Goal: Information Seeking & Learning: Learn about a topic

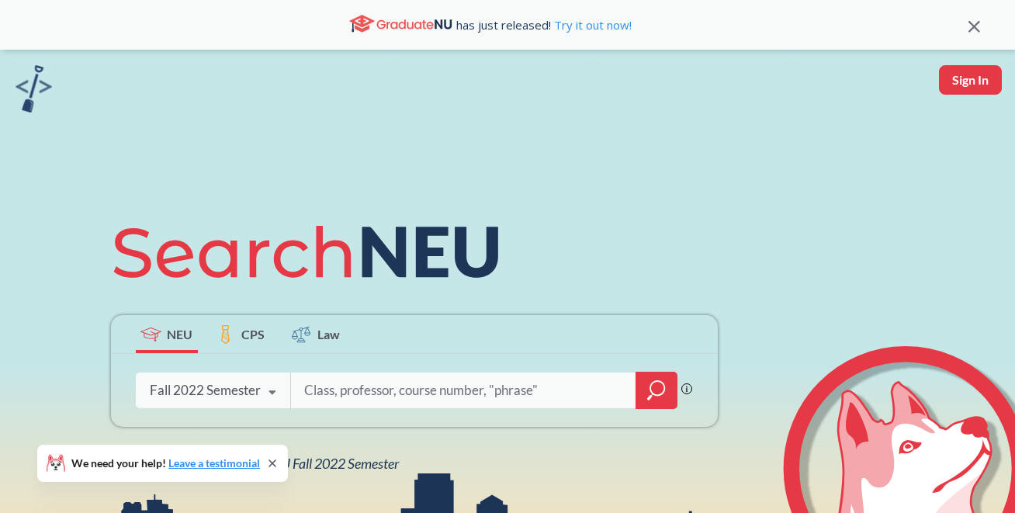
click at [240, 393] on div "Fall 2022 Semester" at bounding box center [205, 390] width 111 height 17
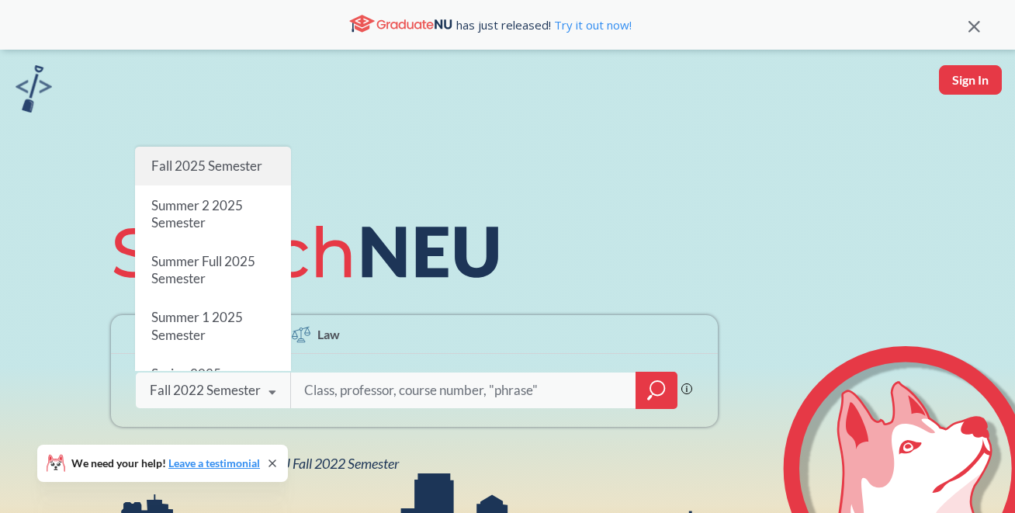
click at [209, 171] on span "Fall 2025 Semester" at bounding box center [205, 165] width 111 height 16
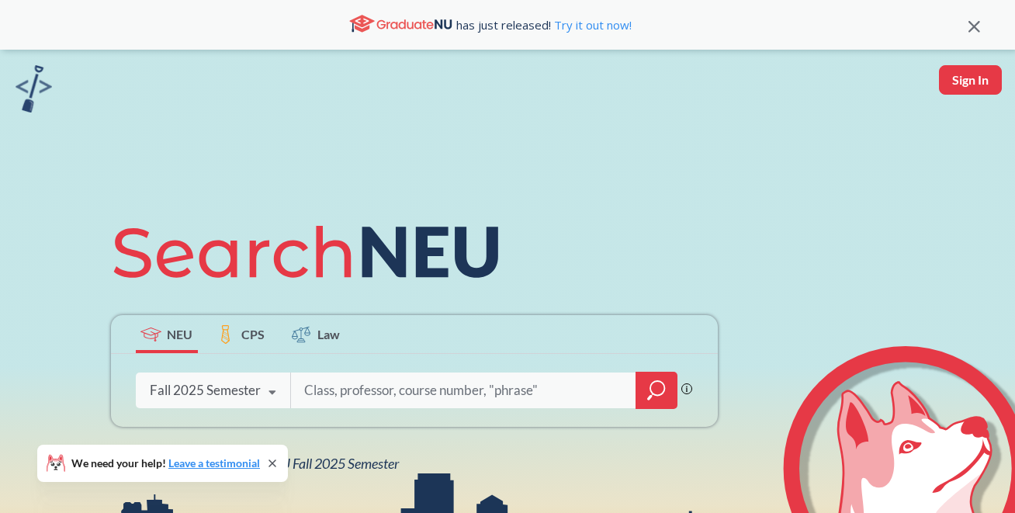
click at [338, 382] on input "search" at bounding box center [464, 390] width 323 height 33
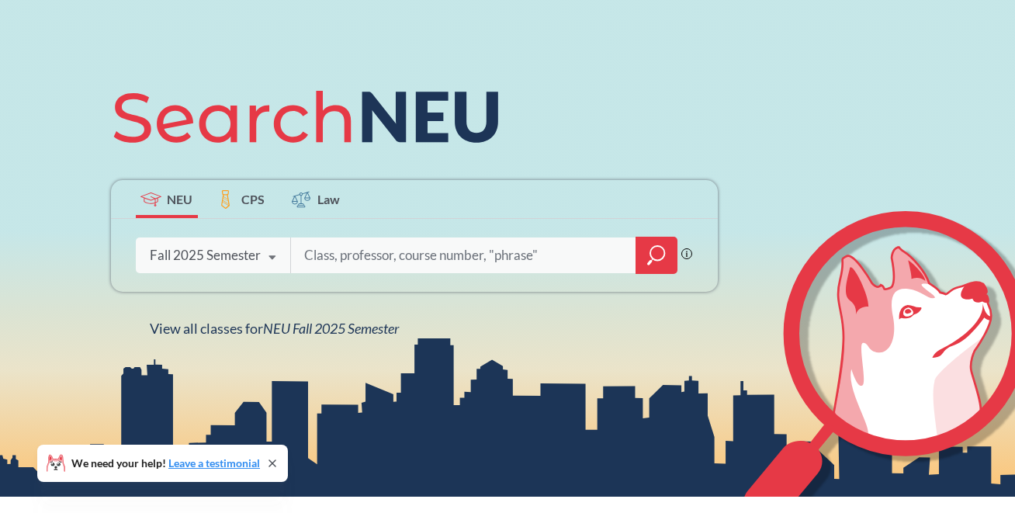
scroll to position [165, 0]
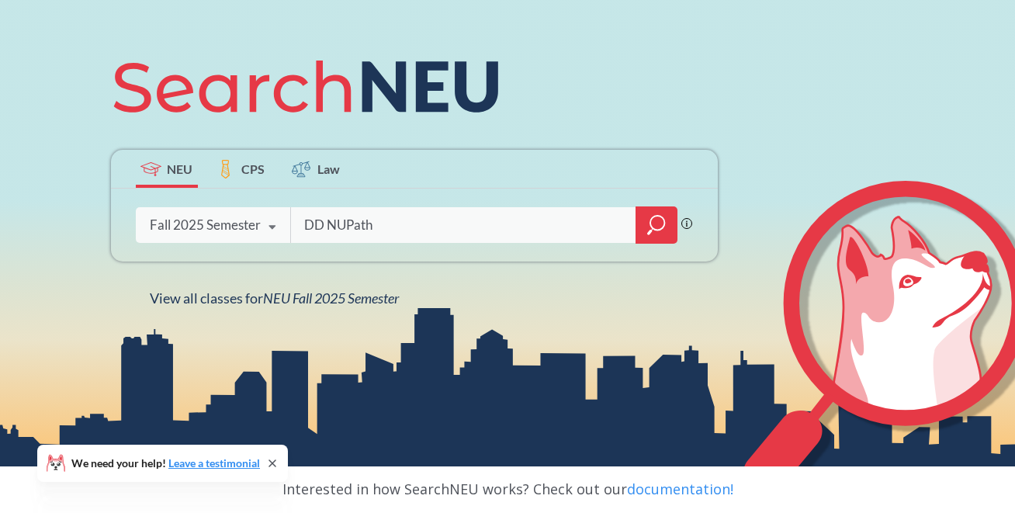
type input "DD NUPath"
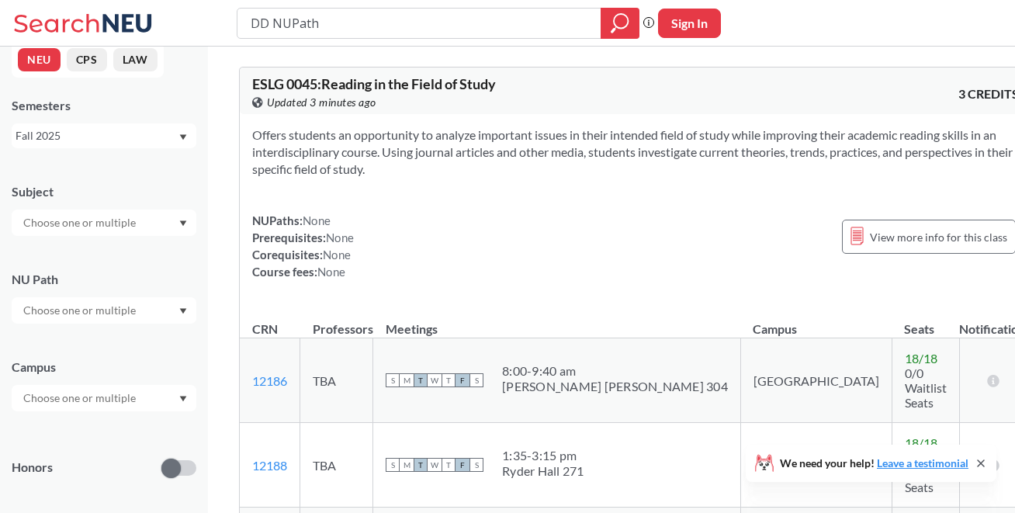
scroll to position [19, 0]
click at [337, 20] on input "DD NUPath" at bounding box center [419, 23] width 341 height 26
click at [101, 318] on div at bounding box center [104, 309] width 185 height 26
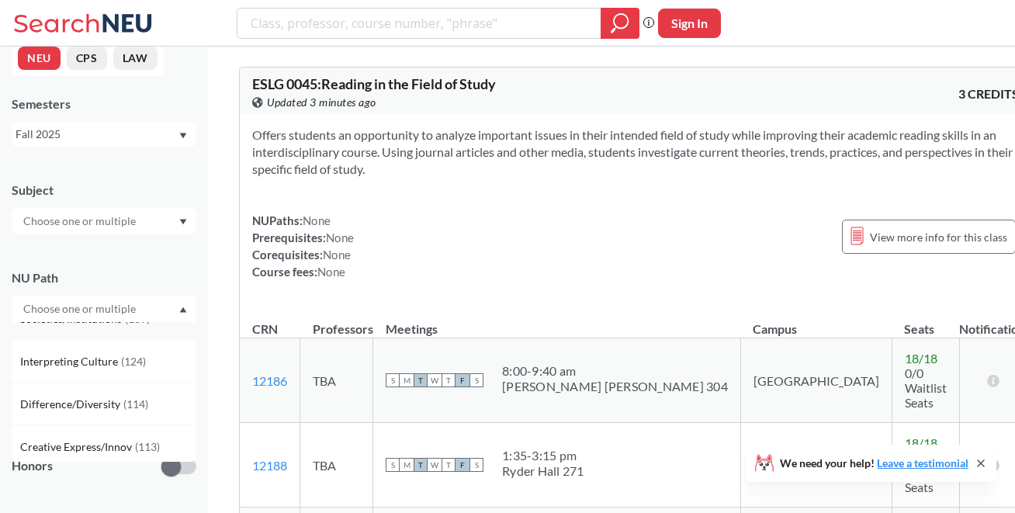
scroll to position [66, 0]
click at [126, 397] on div "Difference/Diversity ( 114 )" at bounding box center [107, 405] width 175 height 17
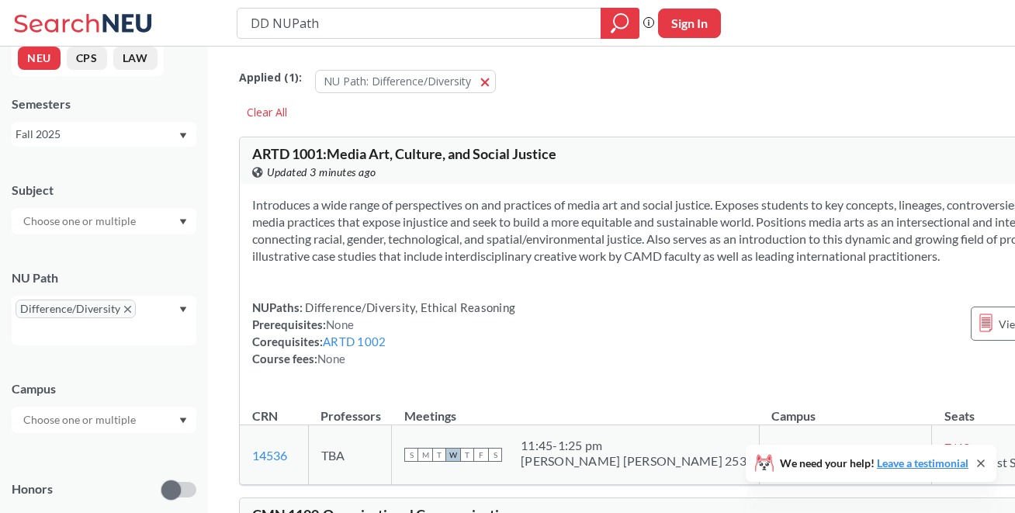
click at [100, 208] on div at bounding box center [104, 221] width 185 height 26
click at [119, 213] on input "text" at bounding box center [81, 221] width 130 height 19
click at [116, 193] on div "Subject" at bounding box center [104, 190] width 185 height 17
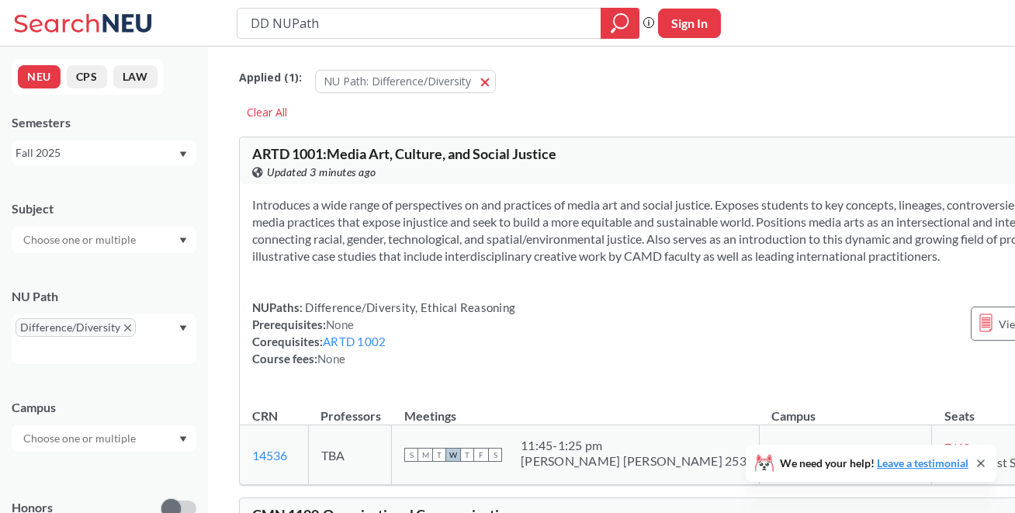
click at [105, 139] on div "Semesters Fall 2025" at bounding box center [104, 139] width 185 height 51
click at [105, 161] on div "Fall 2025" at bounding box center [97, 152] width 162 height 17
click at [151, 120] on div "Semesters" at bounding box center [104, 122] width 185 height 17
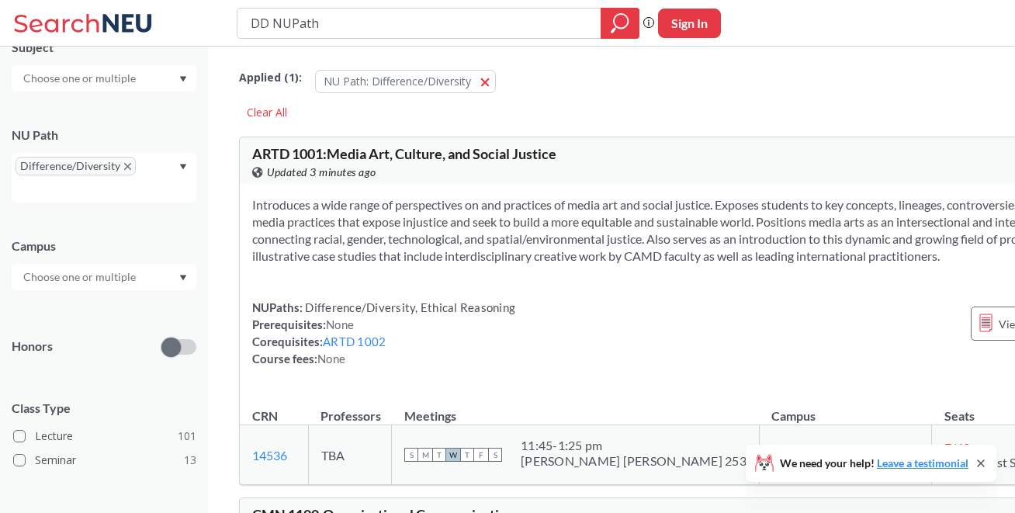
scroll to position [205, 0]
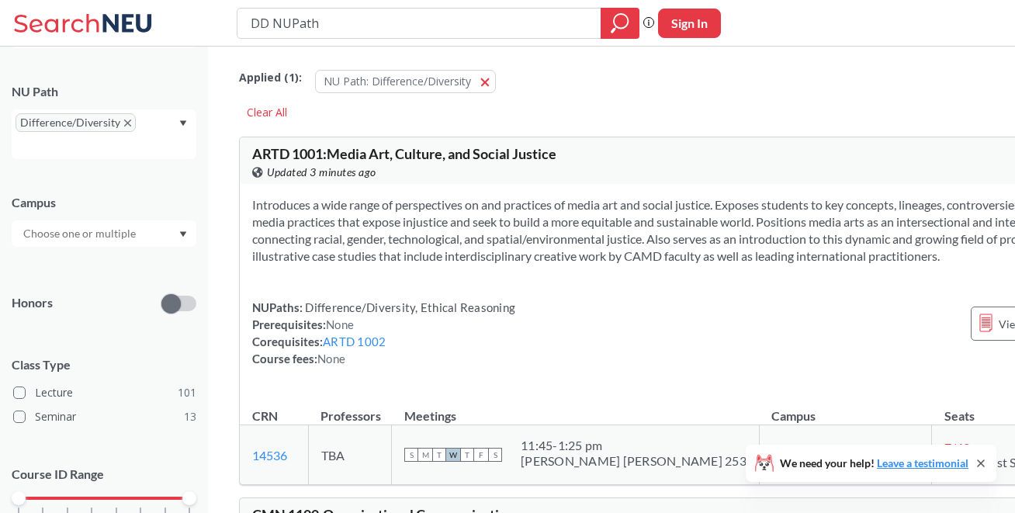
click at [129, 236] on input "text" at bounding box center [81, 233] width 130 height 19
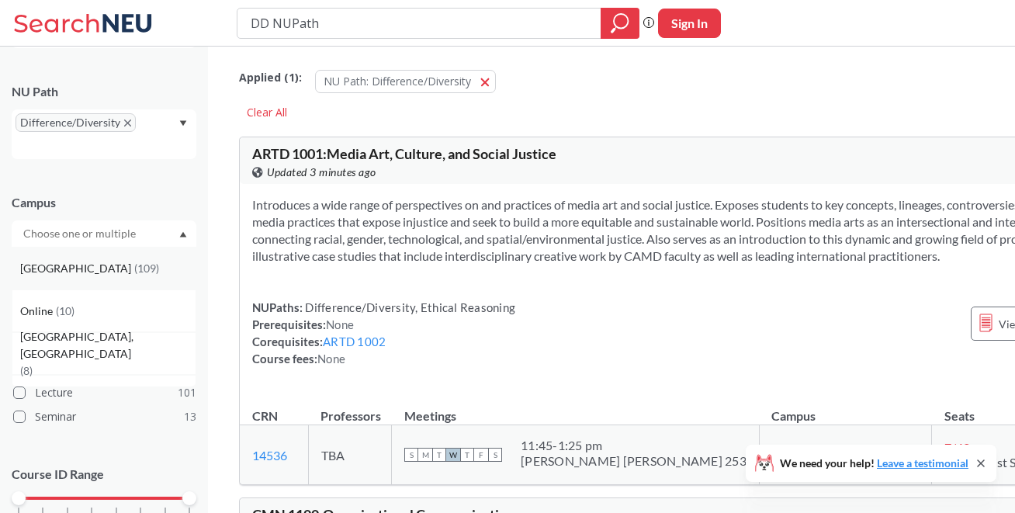
click at [129, 263] on div "Boston ( 109 )" at bounding box center [107, 268] width 175 height 17
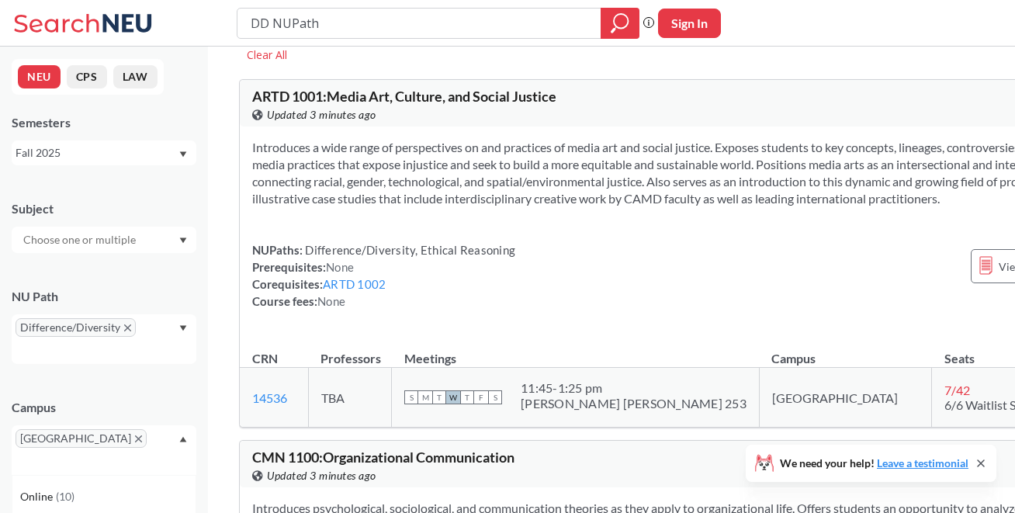
scroll to position [67, 0]
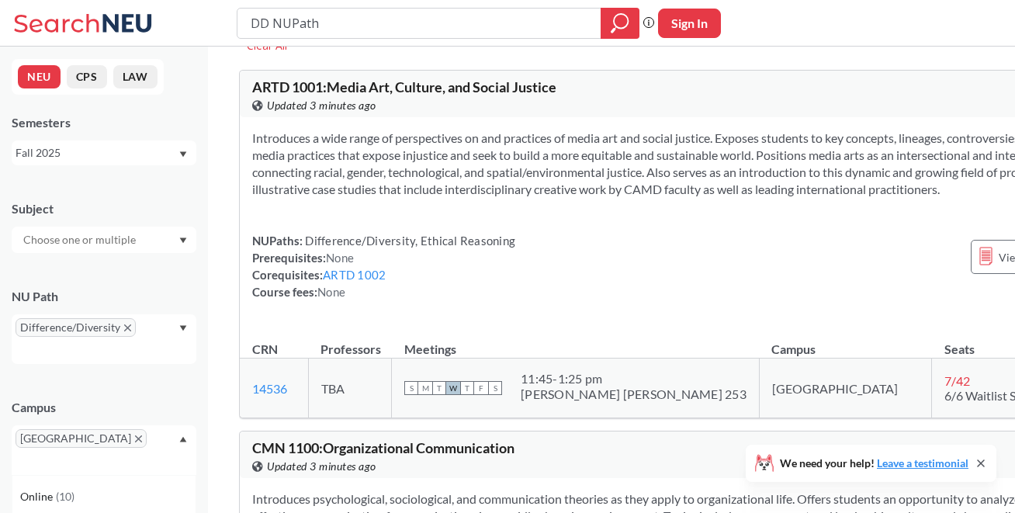
click at [981, 461] on icon at bounding box center [980, 463] width 12 height 12
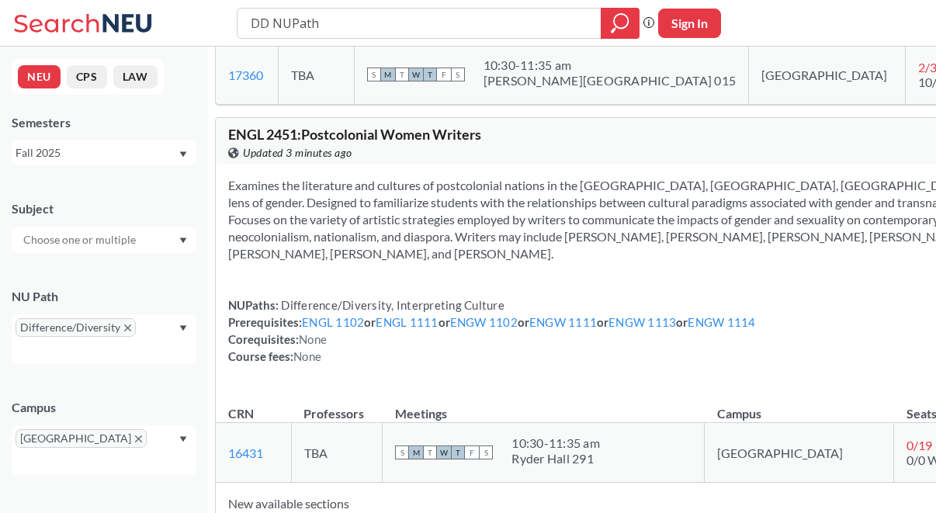
scroll to position [29516, 0]
drag, startPoint x: 558, startPoint y: 71, endPoint x: 258, endPoint y: 75, distance: 300.2
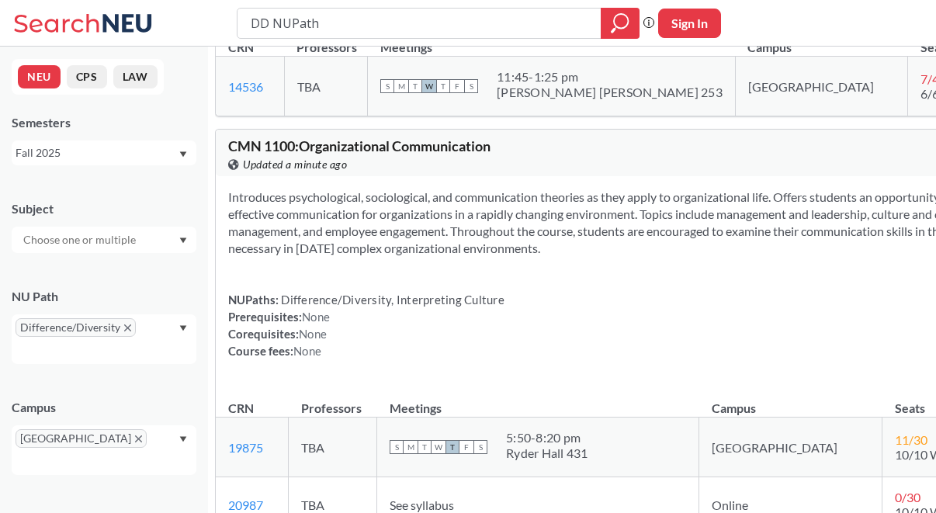
scroll to position [372, 0]
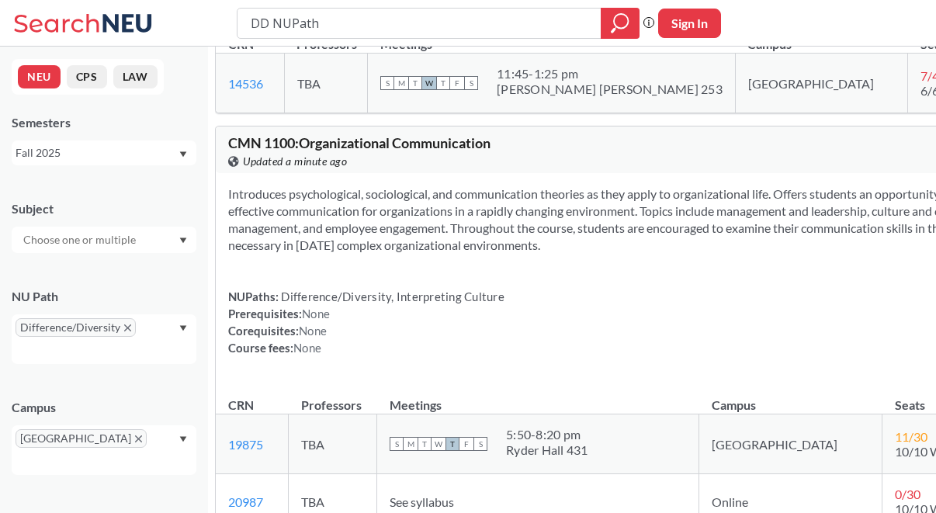
click at [514, 231] on section "Introduces psychological, sociological, and communication theories as they appl…" at bounding box center [675, 219] width 895 height 68
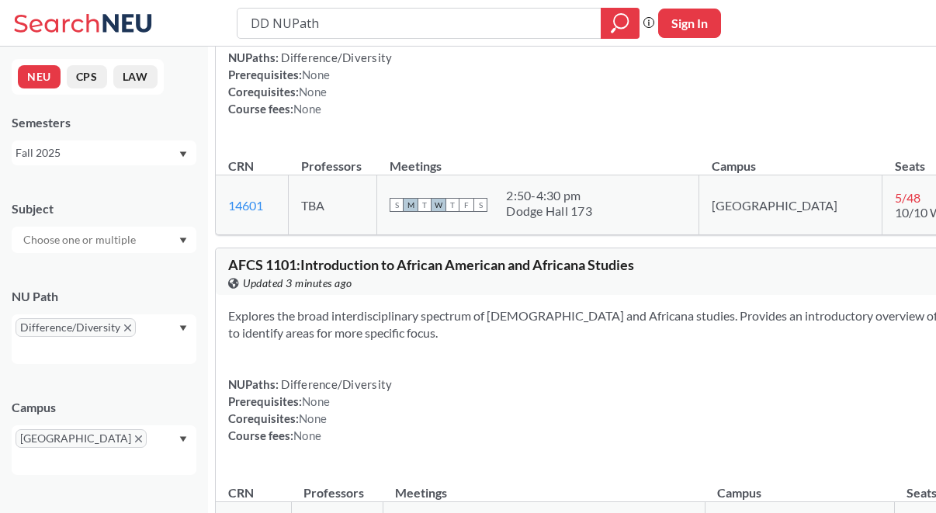
scroll to position [975, 0]
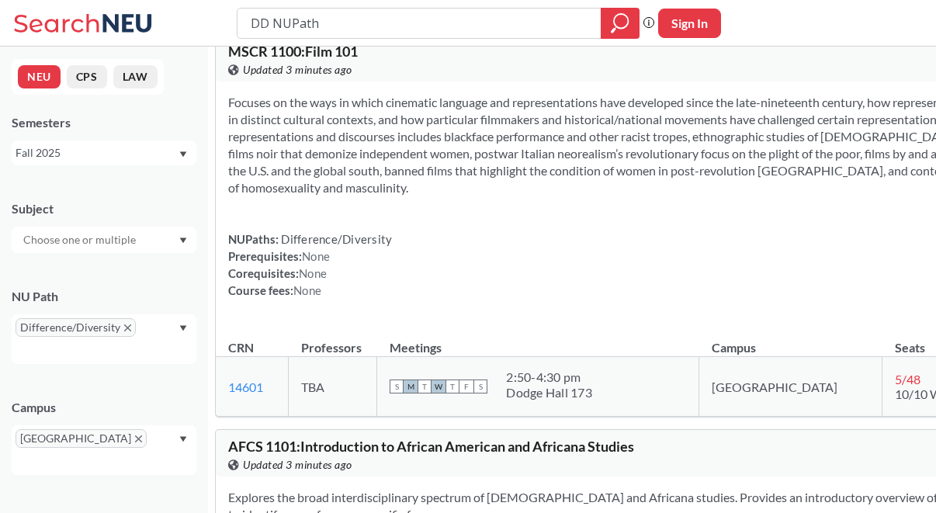
click at [79, 235] on input "text" at bounding box center [81, 239] width 130 height 19
click at [140, 303] on p "Philosophy" at bounding box center [107, 301] width 175 height 16
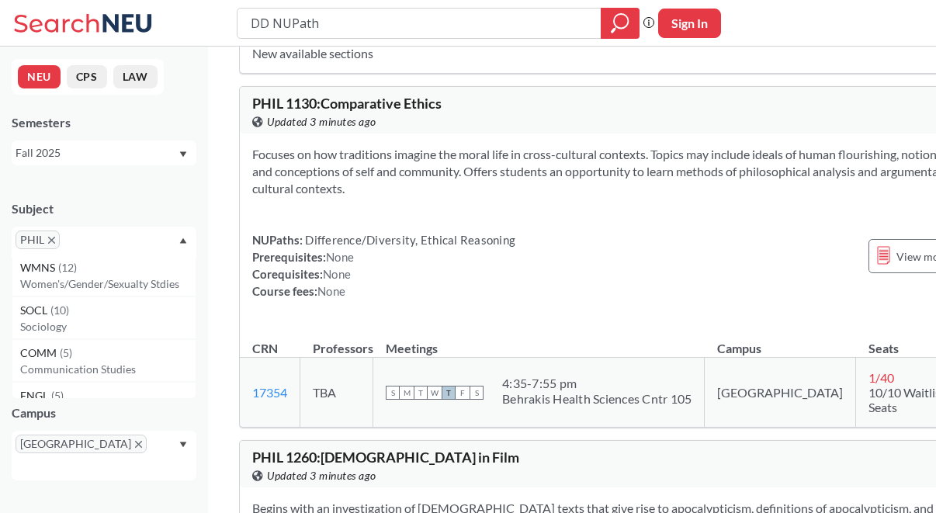
scroll to position [95, 0]
click at [103, 358] on p "Communication Studies" at bounding box center [107, 365] width 175 height 16
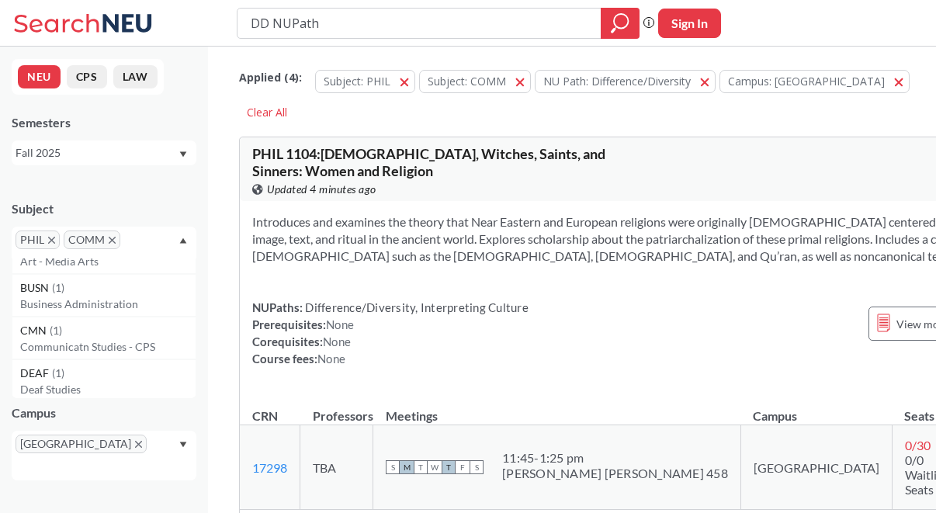
scroll to position [669, 0]
click at [155, 330] on div "CMN ( 1 )" at bounding box center [107, 328] width 175 height 17
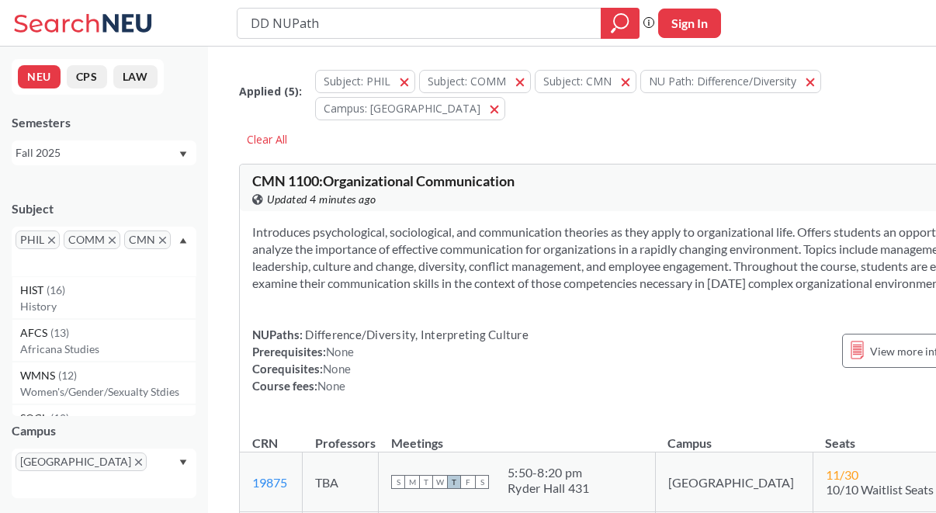
click at [164, 237] on icon "X to remove pill" at bounding box center [162, 240] width 7 height 7
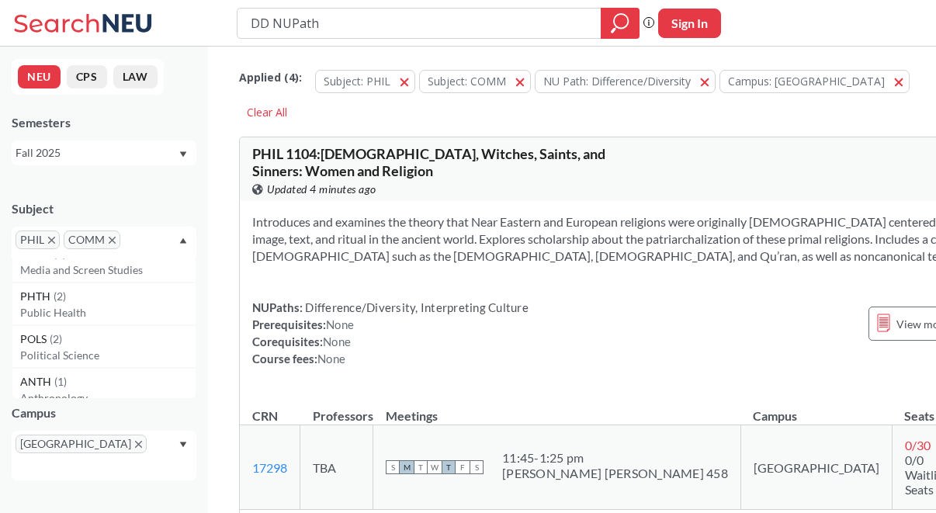
scroll to position [486, 0]
click at [144, 268] on p "Media and Screen Studies" at bounding box center [107, 272] width 175 height 16
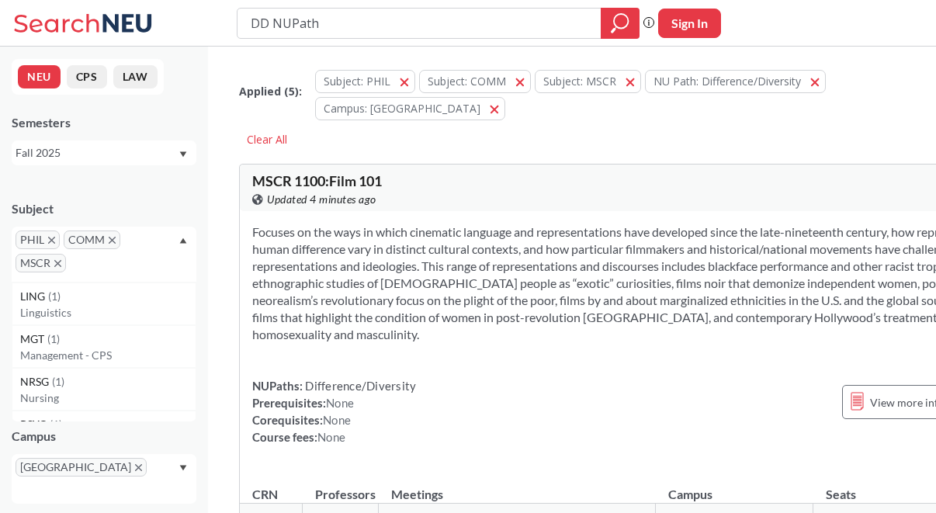
scroll to position [981, 0]
click at [135, 291] on div "LING ( 1 )" at bounding box center [107, 295] width 175 height 17
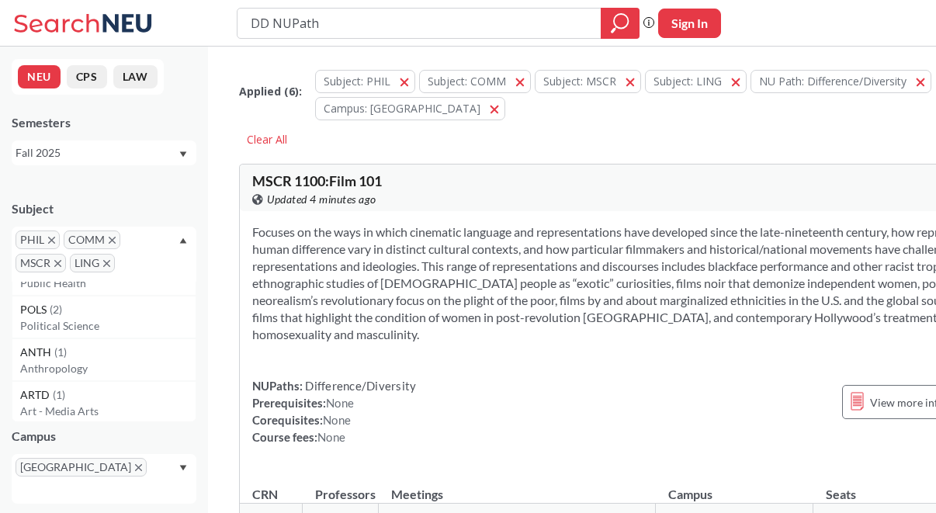
scroll to position [496, 0]
click at [138, 308] on div "POLS ( 2 )" at bounding box center [107, 311] width 175 height 17
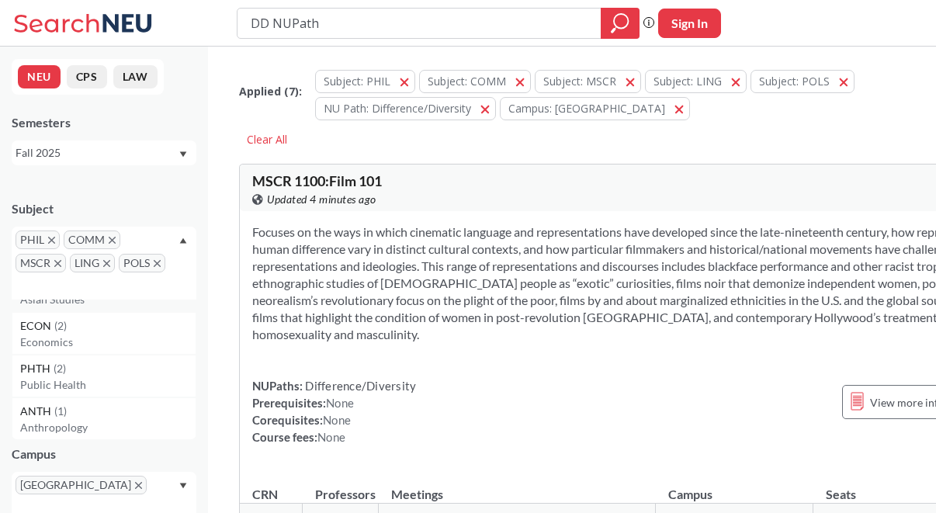
scroll to position [416, 0]
click at [123, 380] on p "Public Health" at bounding box center [107, 383] width 175 height 16
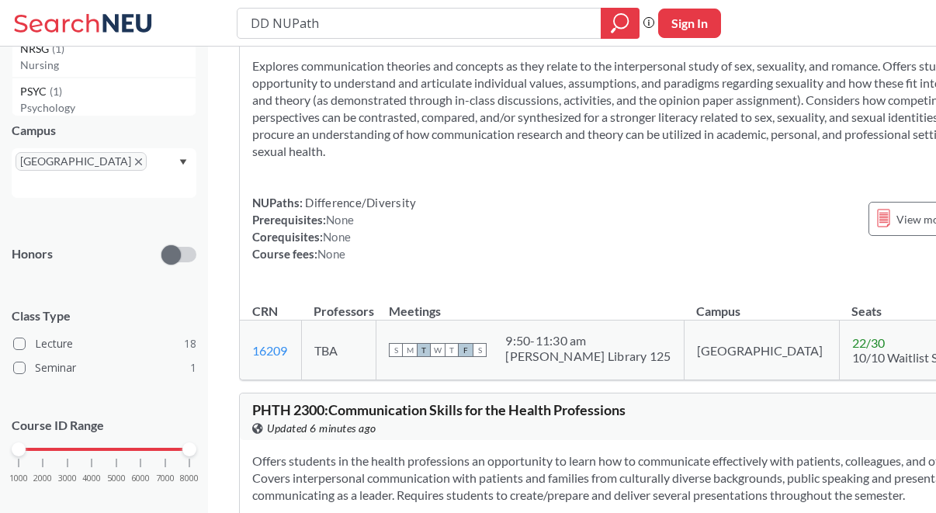
scroll to position [3097, 0]
